Goal: Task Accomplishment & Management: Manage account settings

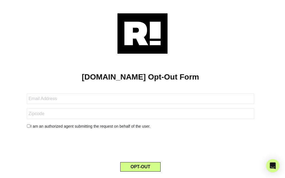
click at [140, 170] on button "OPT-OUT" at bounding box center [140, 166] width 40 height 9
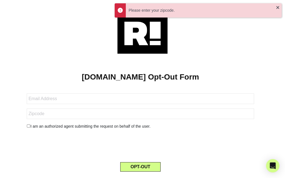
click at [141, 167] on button "OPT-OUT" at bounding box center [140, 166] width 40 height 9
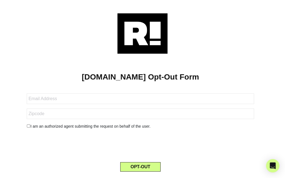
click at [142, 166] on button "OPT-OUT" at bounding box center [140, 166] width 40 height 9
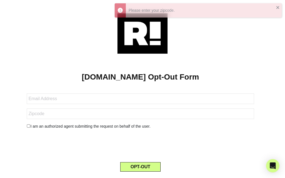
click at [142, 169] on button "OPT-OUT" at bounding box center [140, 166] width 40 height 9
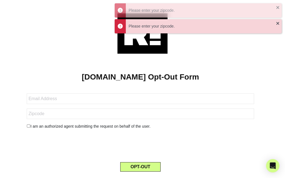
click at [142, 168] on button "OPT-OUT" at bounding box center [140, 166] width 40 height 9
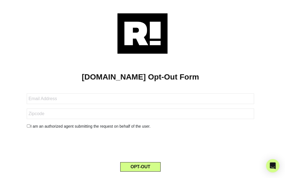
click at [138, 167] on button "OPT-OUT" at bounding box center [140, 166] width 40 height 9
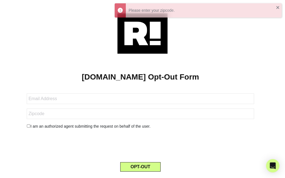
click at [136, 167] on button "OPT-OUT" at bounding box center [140, 166] width 40 height 9
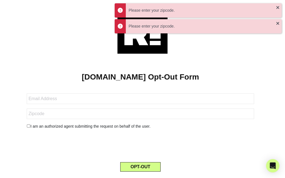
click at [138, 10] on div "Please enter your zipcode." at bounding box center [202, 11] width 147 height 6
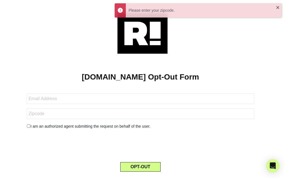
click at [140, 8] on div "[DOMAIN_NAME] Opt-Out Form I am an authorized agent submitting the request on b…" at bounding box center [142, 89] width 285 height 178
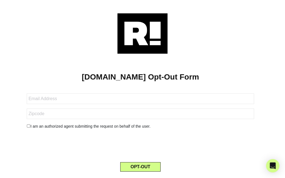
click at [182, 33] on div at bounding box center [142, 33] width 268 height 40
click at [179, 18] on div at bounding box center [142, 33] width 268 height 40
click at [142, 31] on img at bounding box center [142, 33] width 50 height 40
click at [142, 170] on button "OPT-OUT" at bounding box center [140, 166] width 40 height 9
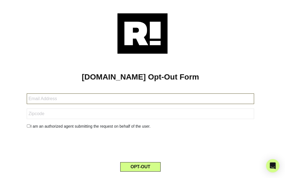
click at [77, 100] on input "text" at bounding box center [140, 98] width 227 height 11
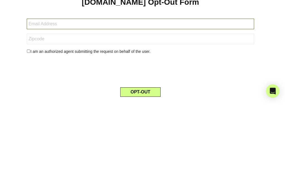
type input "[EMAIL_ADDRESS][DOMAIN_NAME]"
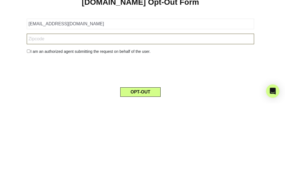
type input "97030"
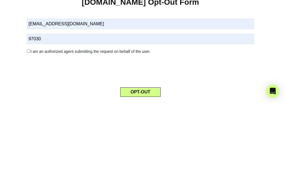
scroll to position [23, 0]
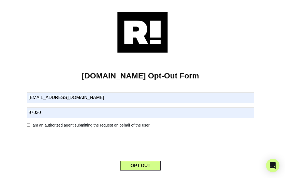
click at [137, 161] on button "OPT-OUT" at bounding box center [140, 165] width 40 height 9
click at [138, 161] on button "OPT-OUT" at bounding box center [140, 165] width 40 height 9
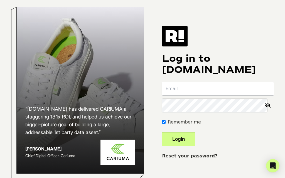
scroll to position [23, 0]
